Goal: Transaction & Acquisition: Purchase product/service

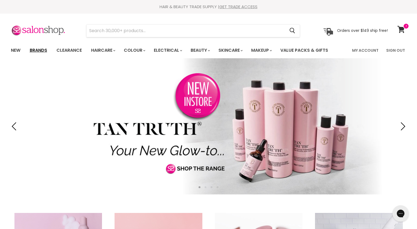
click at [36, 50] on link "Brands" at bounding box center [39, 50] width 26 height 11
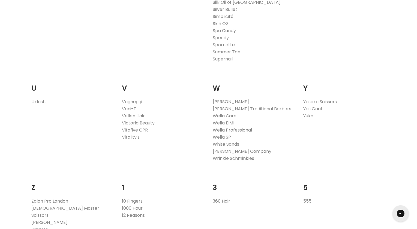
scroll to position [1024, 0]
click at [221, 129] on link "Wella Professional" at bounding box center [232, 130] width 39 height 6
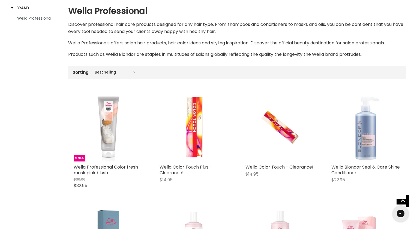
click at [193, 122] on img "Main content" at bounding box center [195, 127] width 70 height 70
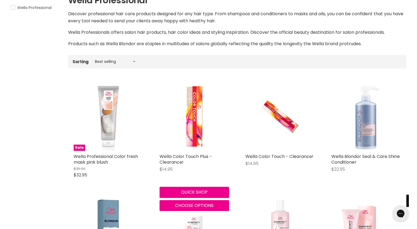
scroll to position [103, 0]
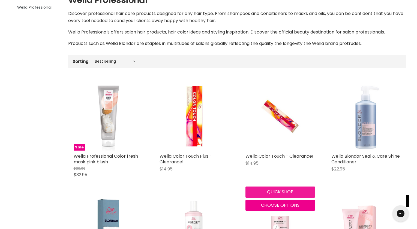
click at [281, 191] on button "Quick shop" at bounding box center [281, 192] width 70 height 11
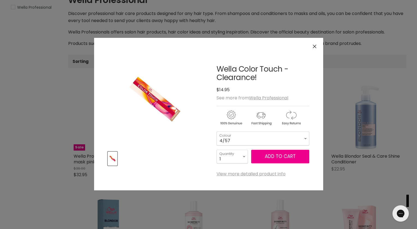
click at [42, 146] on div "Click or scroll to zoom Tap or pinch to zoom" at bounding box center [208, 114] width 417 height 229
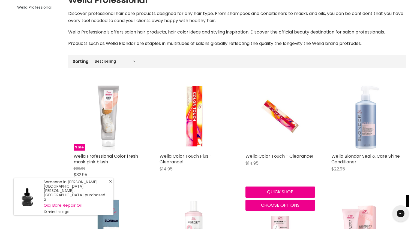
click at [111, 183] on line "Close Icon" at bounding box center [110, 181] width 3 height 3
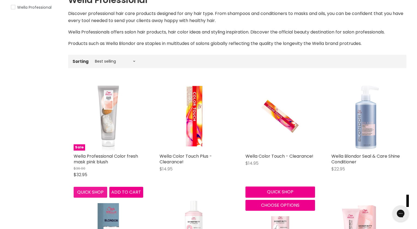
click at [90, 192] on button "Quick shop" at bounding box center [91, 192] width 34 height 11
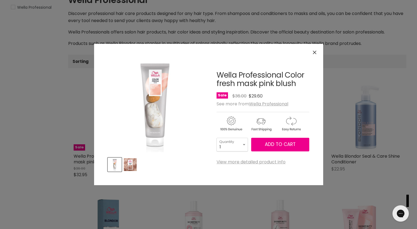
click at [30, 176] on div "Click or scroll to zoom Tap or pinch to zoom" at bounding box center [208, 114] width 417 height 229
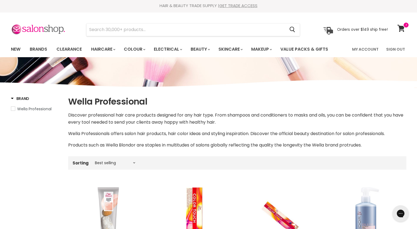
scroll to position [1, 0]
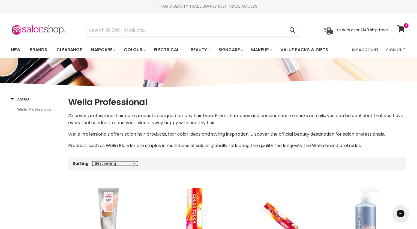
select select "price-ascending"
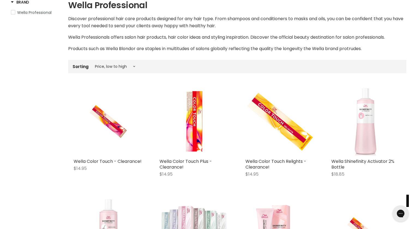
scroll to position [98, 0]
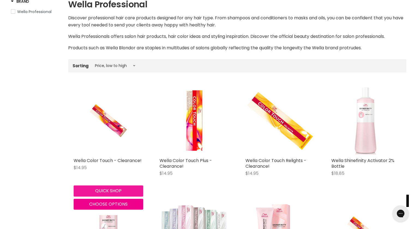
click at [107, 190] on button "Quick shop" at bounding box center [109, 191] width 70 height 11
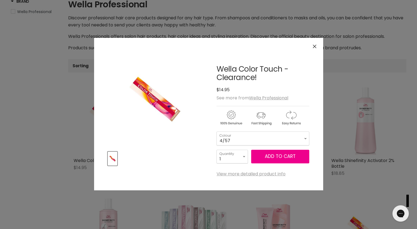
click at [49, 145] on div "Click or scroll to zoom Tap or pinch to zoom" at bounding box center [208, 114] width 417 height 229
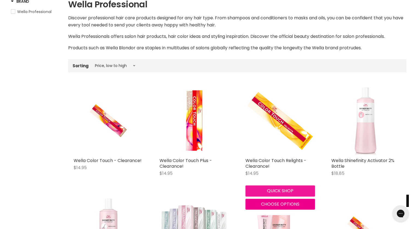
click at [283, 190] on button "Quick shop" at bounding box center [281, 191] width 70 height 11
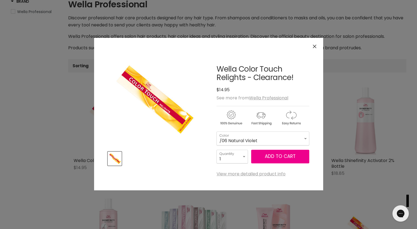
click at [41, 151] on div "Click or scroll to zoom Tap or pinch to zoom" at bounding box center [208, 114] width 417 height 229
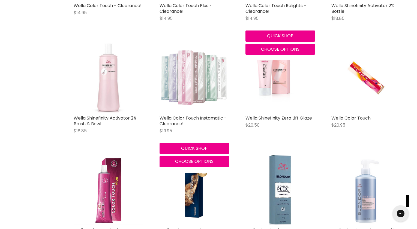
scroll to position [254, 0]
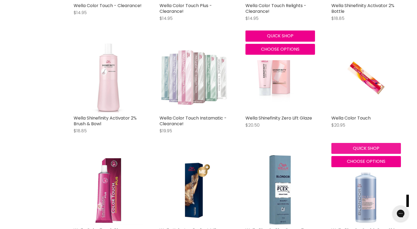
click at [366, 148] on button "Quick shop" at bounding box center [366, 148] width 70 height 11
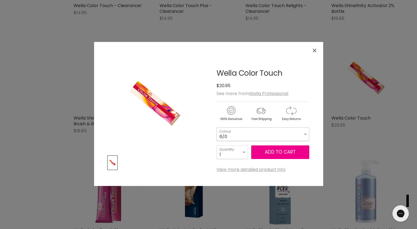
select select "6/0"
click at [283, 153] on button "Add to cart" at bounding box center [280, 153] width 58 height 14
click at [274, 136] on div "Wella Shinefinity Zero Lift Glaze $20.50 Wella Professional Quick shop Choose o…" at bounding box center [280, 91] width 80 height 107
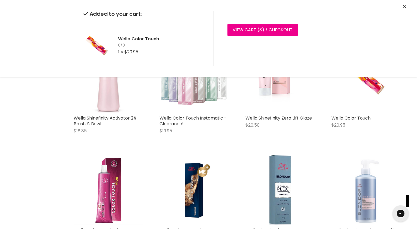
click at [241, 155] on div "Wella BlondorPlex Cream Toner $22.15 Wella Professional Quick shop Choose optio…" at bounding box center [280, 203] width 80 height 107
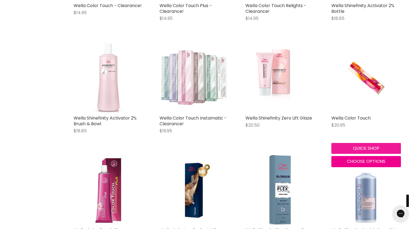
click at [367, 147] on button "Quick shop" at bounding box center [366, 148] width 70 height 11
select select "6/0"
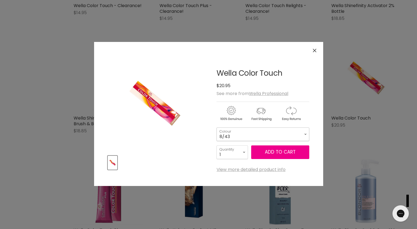
select select "8/43"
click at [282, 153] on button "Add to cart" at bounding box center [280, 153] width 58 height 14
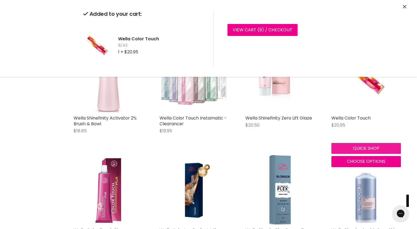
click at [366, 147] on div "Wella Color Touch $20.95 Wella Professional Quick shop Choose options" at bounding box center [366, 105] width 80 height 135
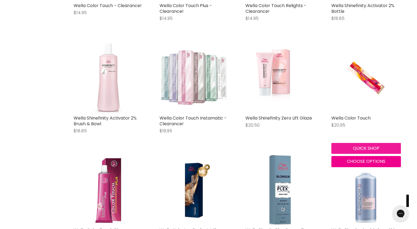
click at [362, 147] on button "Quick shop" at bounding box center [366, 148] width 70 height 11
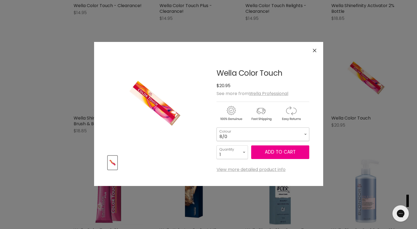
select select "8/0"
click at [284, 154] on button "Add to cart" at bounding box center [280, 153] width 58 height 14
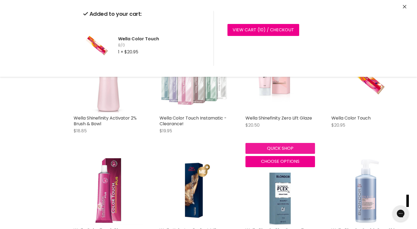
click at [277, 148] on div "Quick shop Choose options" at bounding box center [280, 154] width 72 height 26
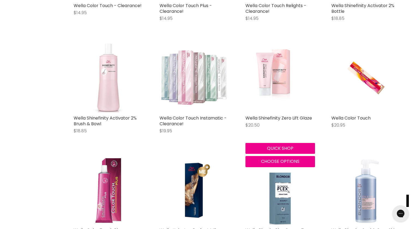
click at [274, 76] on img "Main content" at bounding box center [281, 78] width 70 height 70
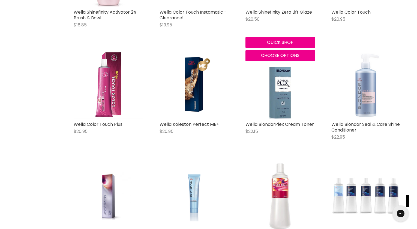
scroll to position [360, 0]
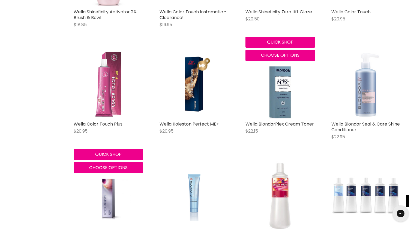
click at [109, 96] on img "Main content" at bounding box center [109, 84] width 70 height 70
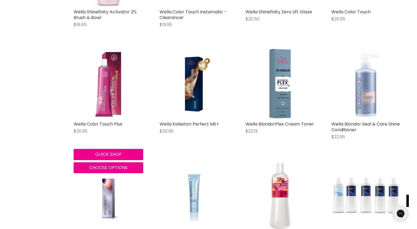
scroll to position [342, 0]
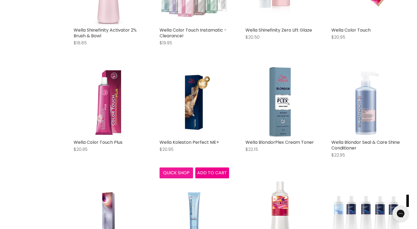
click at [178, 171] on button "Quick shop" at bounding box center [177, 173] width 34 height 11
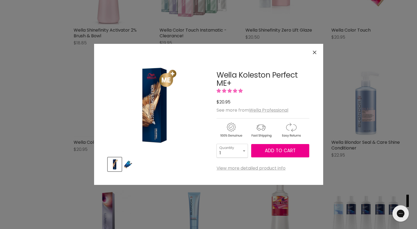
click at [314, 53] on icon "Close" at bounding box center [315, 53] width 4 height 4
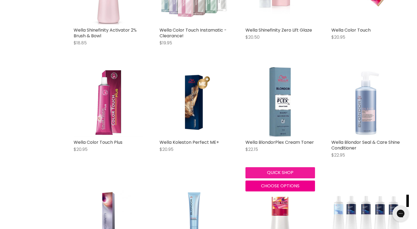
click at [279, 172] on button "Quick shop" at bounding box center [281, 173] width 70 height 11
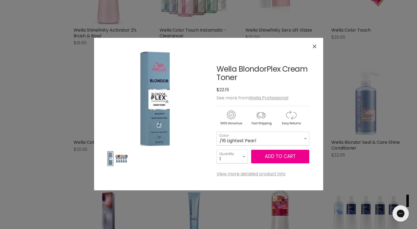
click at [122, 158] on img "Product thumbnails" at bounding box center [121, 159] width 13 height 13
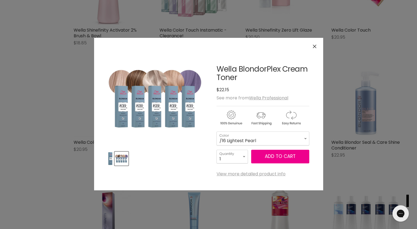
click at [27, 90] on div "Click or scroll to zoom Tap or pinch to zoom" at bounding box center [208, 114] width 417 height 229
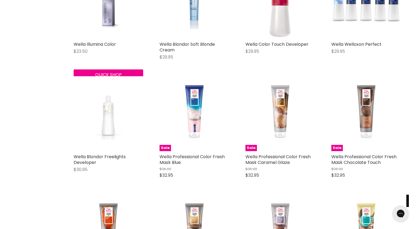
scroll to position [553, 0]
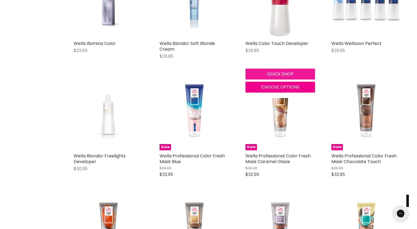
click at [275, 72] on button "Quick shop" at bounding box center [281, 74] width 70 height 11
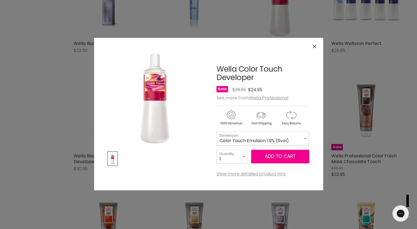
click at [276, 158] on span "Add to cart" at bounding box center [280, 156] width 31 height 7
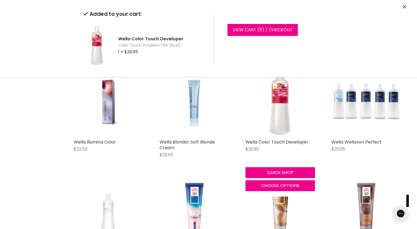
scroll to position [454, 0]
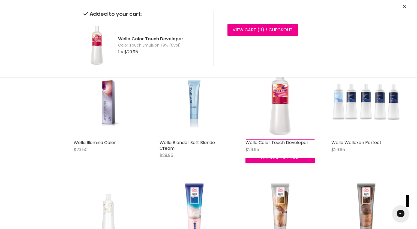
click at [283, 169] on div "Wella Color Touch Developer $29.95 Wella Professional Quick shop Choose options" at bounding box center [280, 115] width 80 height 107
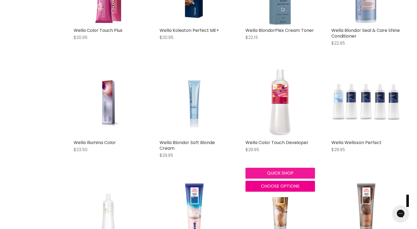
click at [283, 172] on button "Quick shop" at bounding box center [281, 173] width 70 height 11
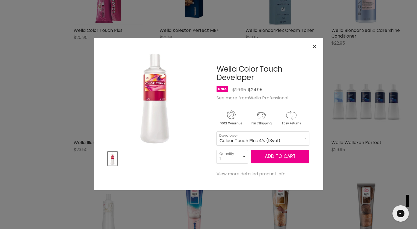
select select "Colour Touch Plus 4% (13vol)"
click at [273, 158] on button "Add to cart" at bounding box center [280, 157] width 58 height 14
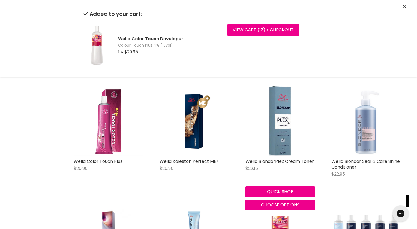
scroll to position [322, 0]
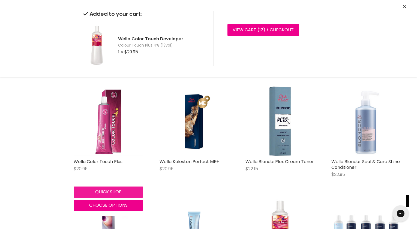
click at [109, 189] on div "Wella Color Touch Plus $20.95 Wella Professional Quick shop Choose options" at bounding box center [108, 148] width 80 height 135
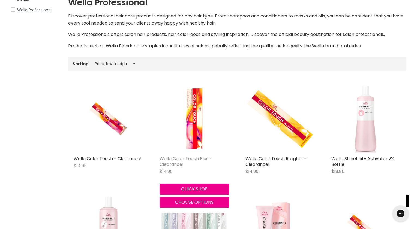
scroll to position [100, 0]
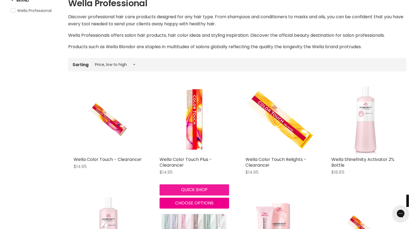
click at [196, 188] on button "Quick shop" at bounding box center [195, 190] width 70 height 11
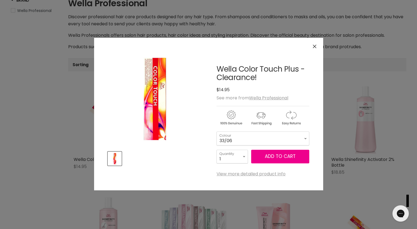
click at [51, 158] on div "Click or scroll to zoom Tap or pinch to zoom" at bounding box center [208, 114] width 417 height 229
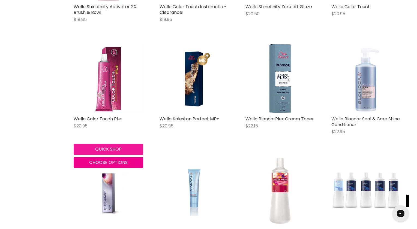
scroll to position [366, 0]
click at [108, 147] on button "Quick shop" at bounding box center [109, 149] width 70 height 11
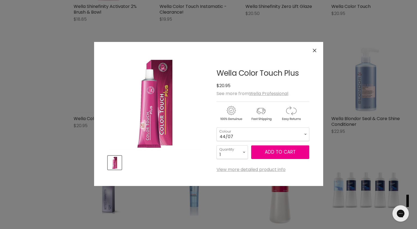
click at [28, 137] on div "Click or scroll to zoom Tap or pinch to zoom" at bounding box center [208, 114] width 417 height 229
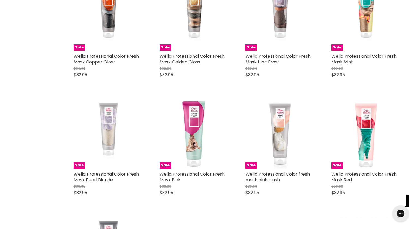
scroll to position [786, 0]
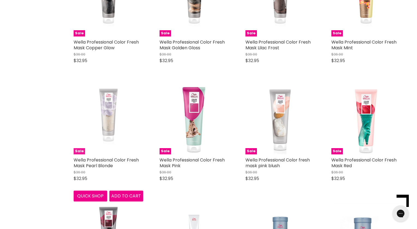
click at [115, 114] on img "Main content" at bounding box center [108, 120] width 35 height 70
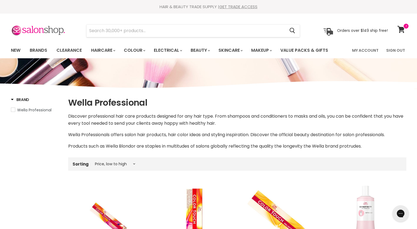
scroll to position [0, 0]
click at [401, 29] on icon at bounding box center [401, 29] width 7 height 7
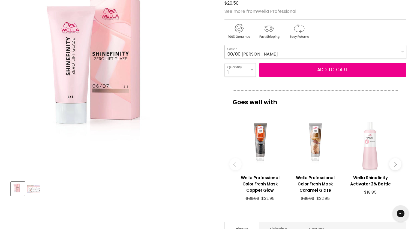
scroll to position [74, 0]
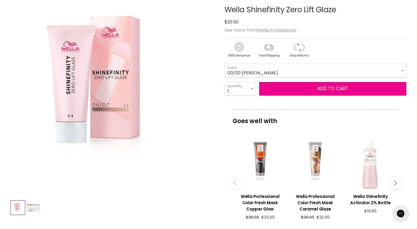
click at [36, 208] on img "Product thumbnails" at bounding box center [33, 208] width 13 height 7
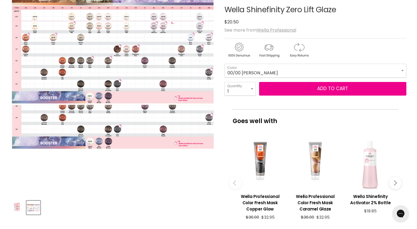
click at [94, 133] on img "Wella Shinefinity Zero Lift Glaze image. Click or Scroll to Zoom." at bounding box center [113, 93] width 204 height 113
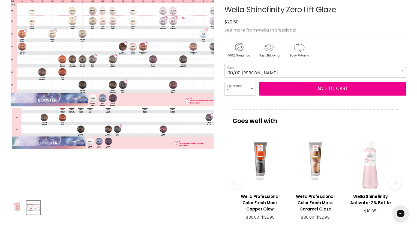
click at [62, 74] on img "Wella Shinefinity Zero Lift Glaze image. Click or Scroll to Zoom." at bounding box center [117, 46] width 224 height 125
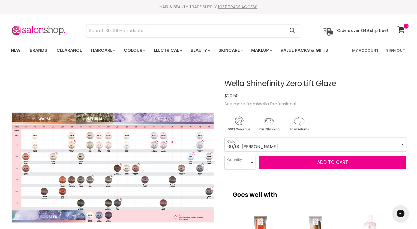
scroll to position [0, 0]
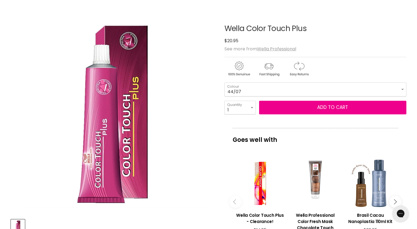
scroll to position [55, 0]
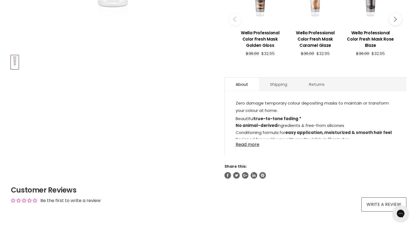
scroll to position [220, 0]
click at [248, 146] on link "Read more" at bounding box center [316, 143] width 160 height 8
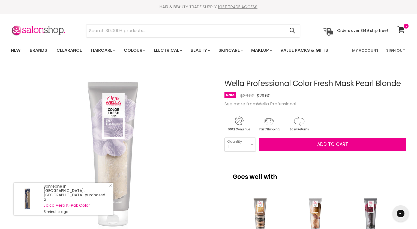
scroll to position [0, 0]
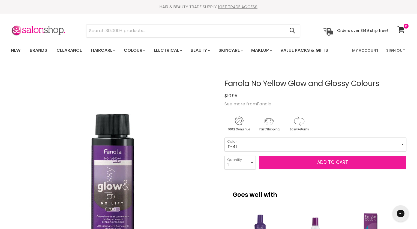
click at [315, 160] on button "Add to cart" at bounding box center [332, 163] width 147 height 14
click at [331, 164] on button "Add to cart" at bounding box center [332, 163] width 147 height 14
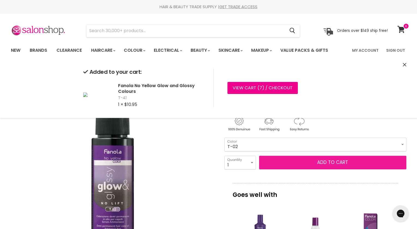
click at [331, 162] on button "Add to cart" at bounding box center [332, 163] width 147 height 14
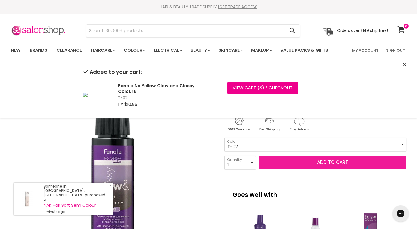
click at [333, 162] on button "Add to cart" at bounding box center [332, 163] width 147 height 14
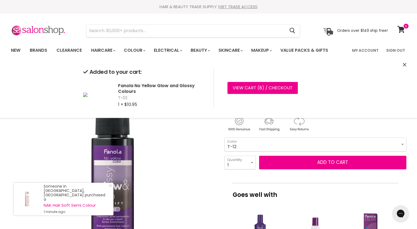
select select "T-12"
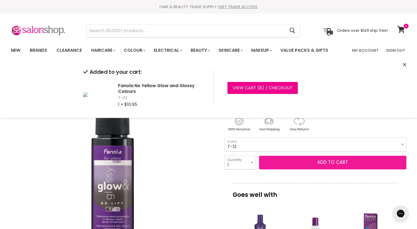
click at [326, 163] on button "Add to cart" at bounding box center [332, 163] width 147 height 14
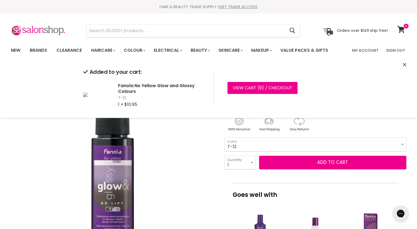
drag, startPoint x: 293, startPoint y: 146, endPoint x: 100, endPoint y: 321, distance: 260.8
click at [294, 162] on button "Add to cart" at bounding box center [332, 163] width 147 height 14
click at [241, 88] on link "View cart ( 9 ) / Checkout" at bounding box center [263, 88] width 70 height 12
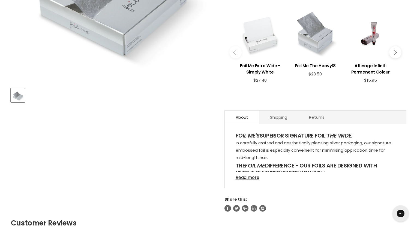
scroll to position [203, 0]
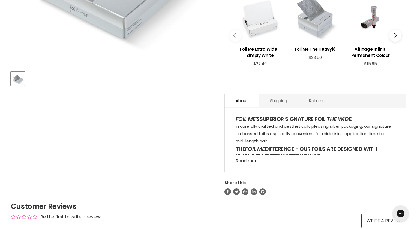
click at [249, 163] on link "Read more" at bounding box center [316, 160] width 160 height 8
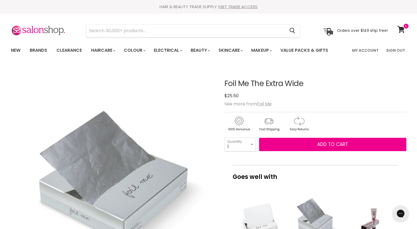
scroll to position [0, 0]
click at [183, 34] on input "Search" at bounding box center [185, 31] width 199 height 13
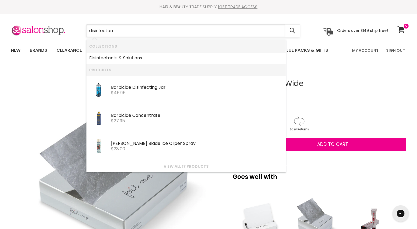
type input "disinfectant"
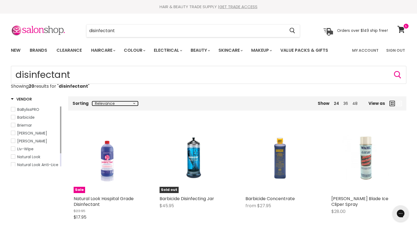
select select "price-ascending"
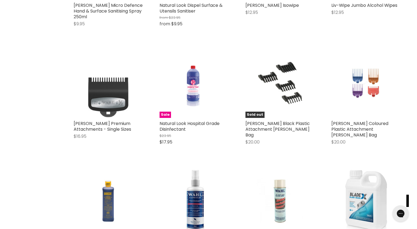
scroll to position [329, 0]
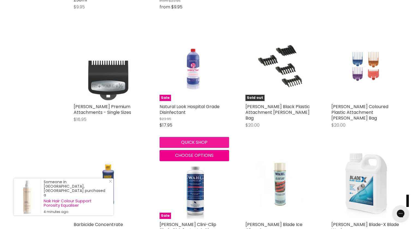
click at [195, 140] on button "Quick shop" at bounding box center [195, 142] width 70 height 11
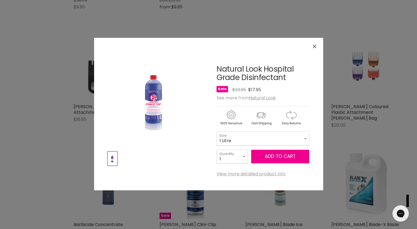
click at [314, 46] on icon "Close" at bounding box center [315, 47] width 4 height 4
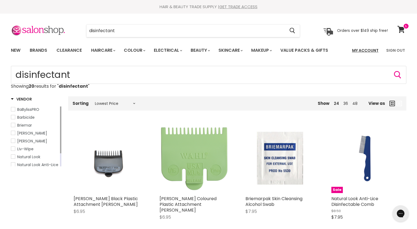
scroll to position [0, 0]
click at [403, 29] on span at bounding box center [406, 26] width 6 height 6
